Goal: Contribute content

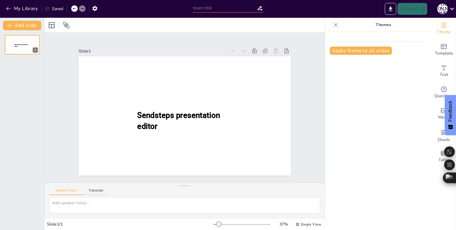
type input "New Sendsteps"
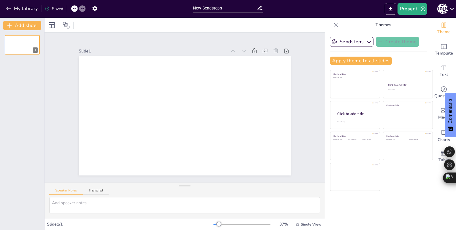
click at [292, 42] on div "Slide 1" at bounding box center [184, 108] width 245 height 136
click at [227, 9] on input "New Sendsteps" at bounding box center [225, 8] width 64 height 9
click at [31, 28] on button "Add slide" at bounding box center [22, 25] width 38 height 9
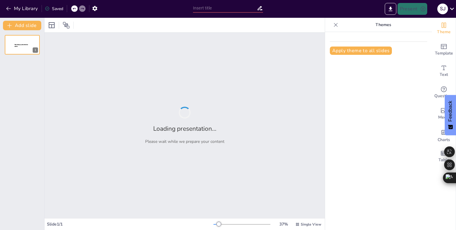
type input "LA ECONOMIA"
